Goal: Task Accomplishment & Management: Manage account settings

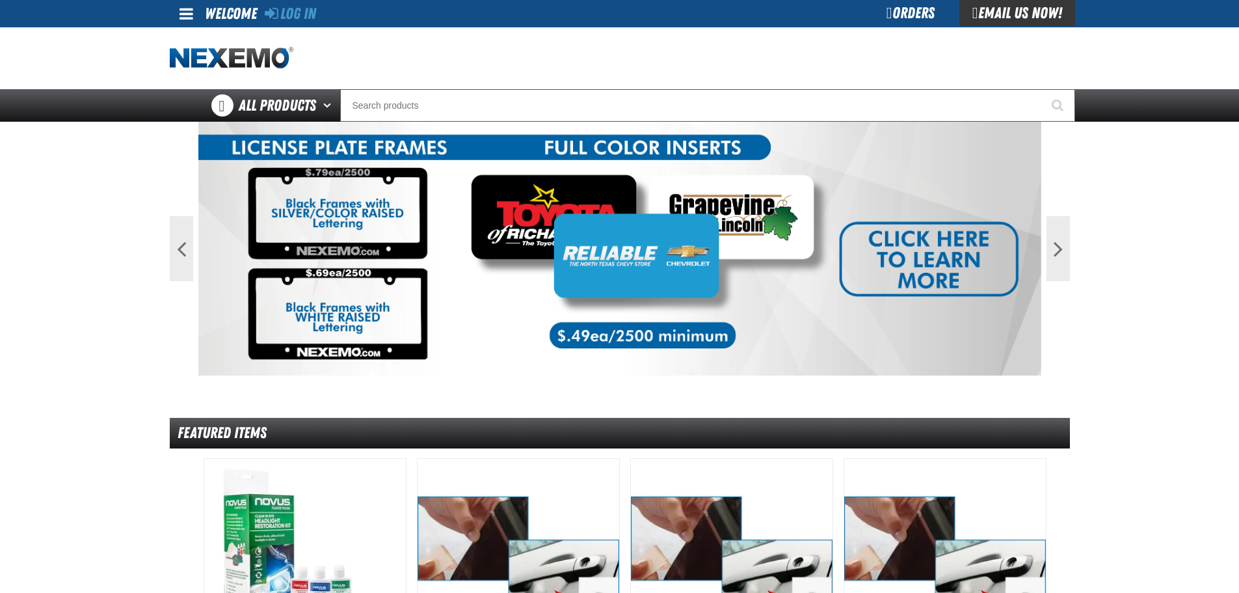
drag, startPoint x: 963, startPoint y: 66, endPoint x: 954, endPoint y: 66, distance: 9.1
click at [963, 66] on div at bounding box center [620, 58] width 900 height 62
click at [881, 8] on div "Orders" at bounding box center [911, 13] width 98 height 26
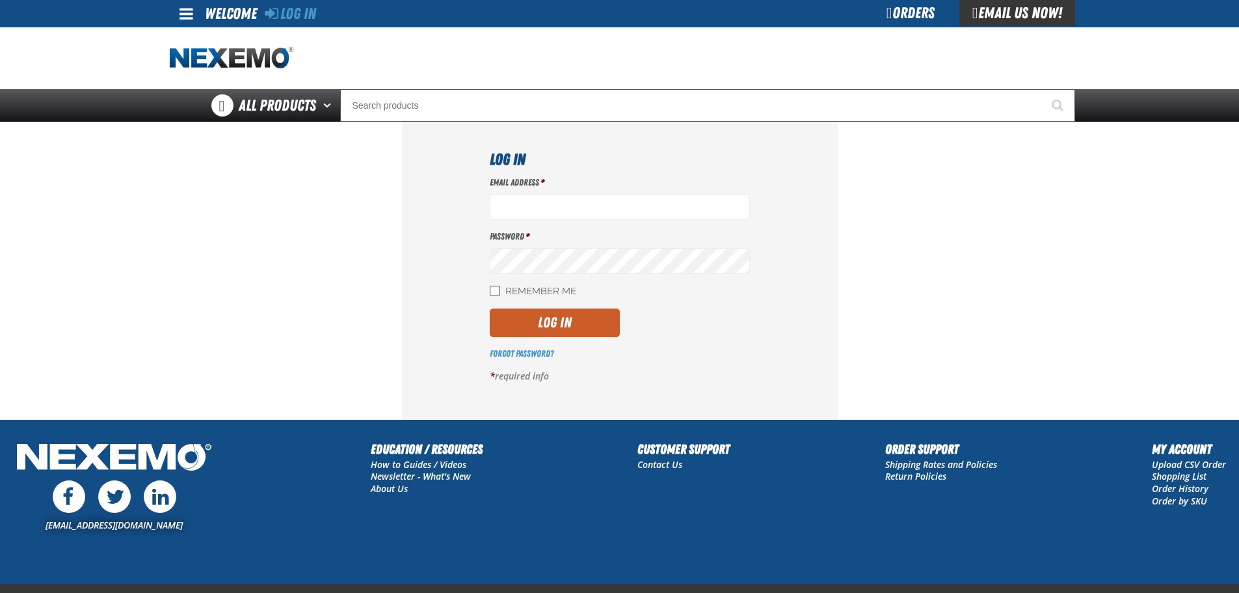
type input "obeato@vtaig.com"
click at [496, 294] on input "Remember Me" at bounding box center [495, 291] width 10 height 10
checkbox input "true"
click at [507, 323] on button "Log In" at bounding box center [555, 322] width 130 height 29
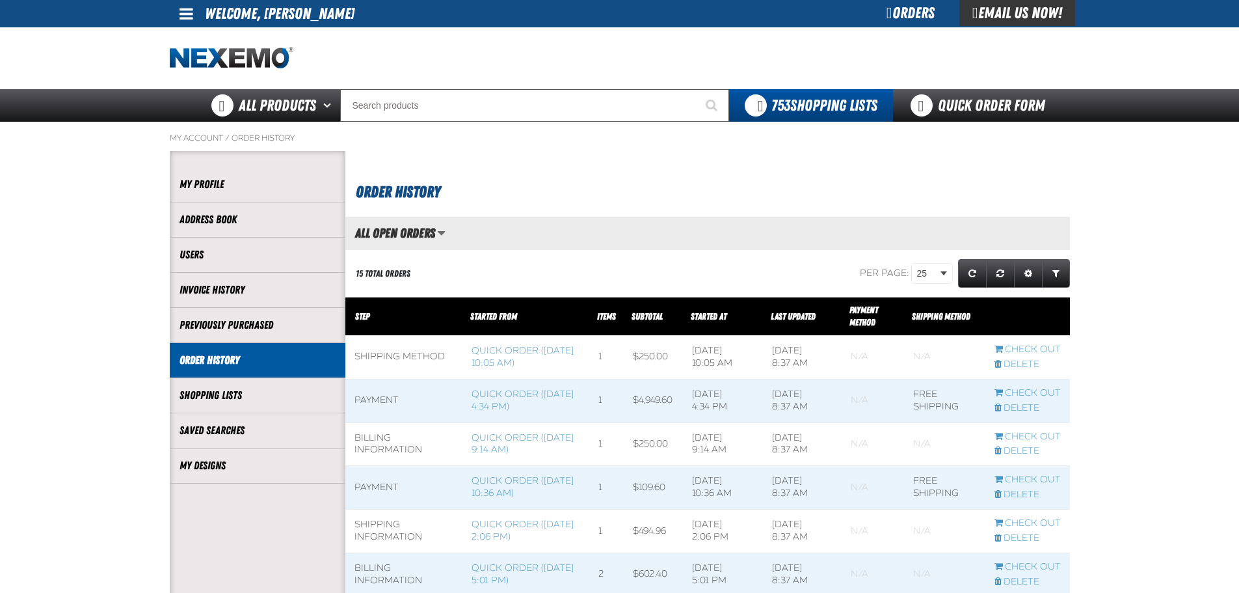
scroll to position [1, 1]
